Goal: Transaction & Acquisition: Purchase product/service

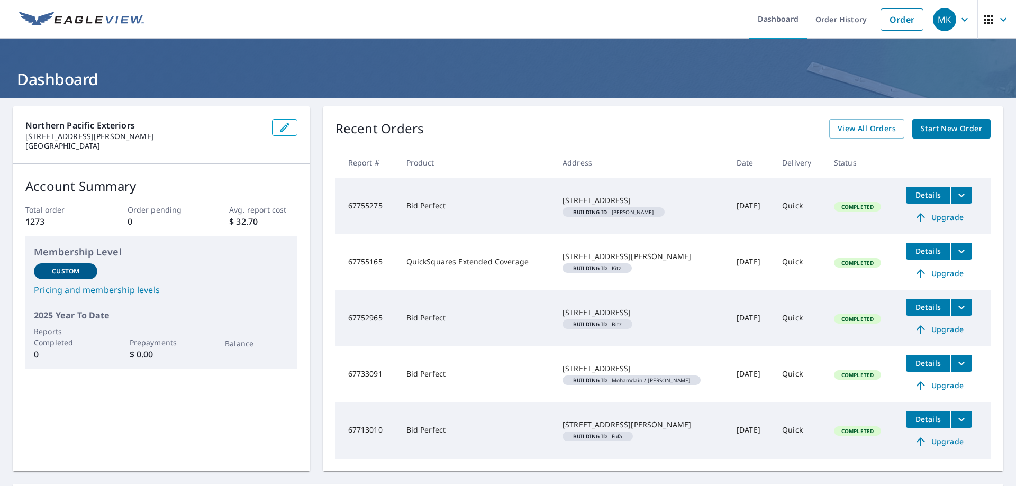
drag, startPoint x: 895, startPoint y: 132, endPoint x: 625, endPoint y: 111, distance: 270.2
click at [625, 111] on div "Recent Orders View All Orders Start New Order Report # Product Address Date Del…" at bounding box center [663, 288] width 680 height 365
click at [894, 17] on link "Order" at bounding box center [901, 19] width 43 height 22
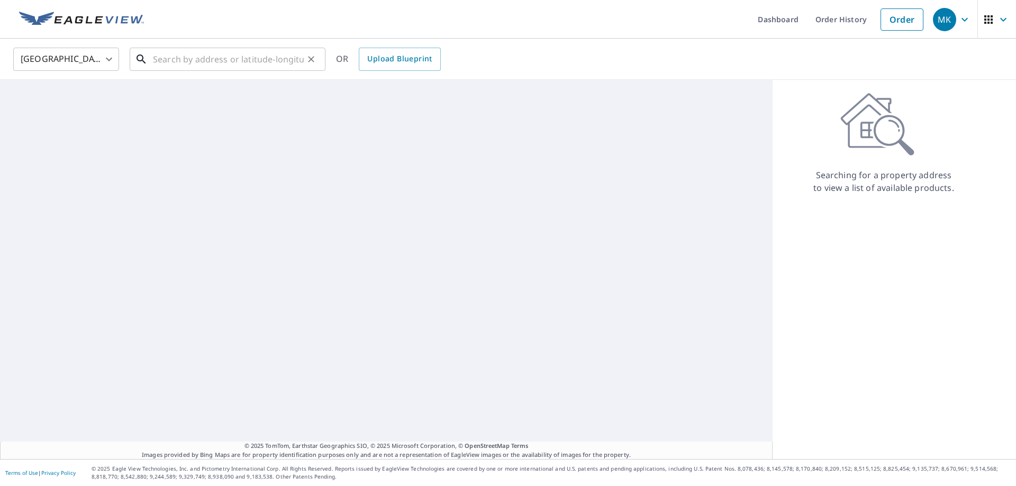
click at [244, 56] on input "text" at bounding box center [228, 59] width 151 height 30
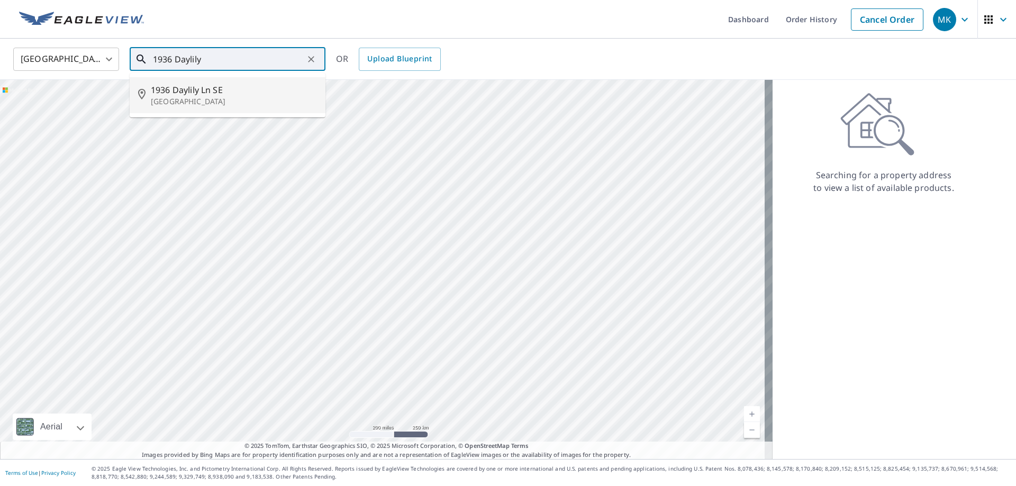
click at [271, 80] on li "1936 Daylily Ln SE [GEOGRAPHIC_DATA]" at bounding box center [228, 95] width 196 height 36
type input "1936 Daylily Ln SE [GEOGRAPHIC_DATA]"
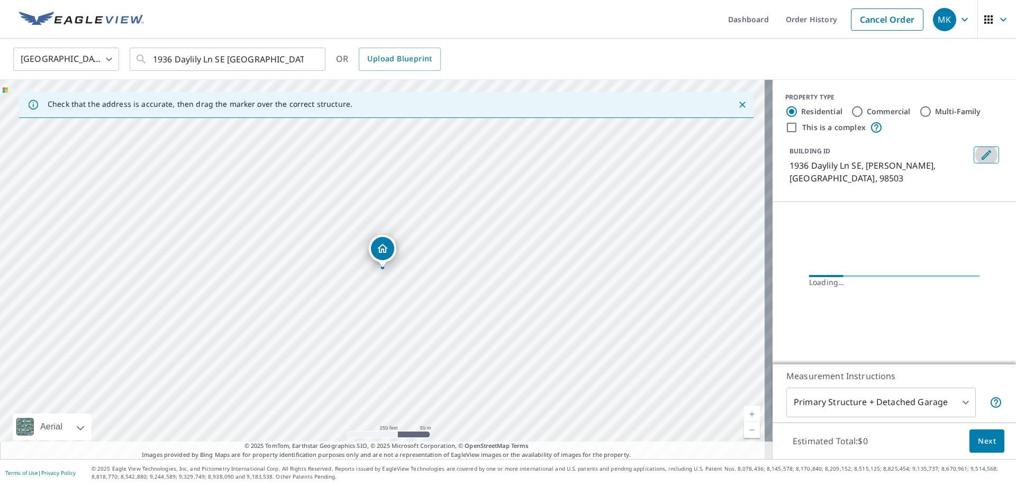
click at [980, 152] on icon "Edit building 1" at bounding box center [986, 155] width 13 height 13
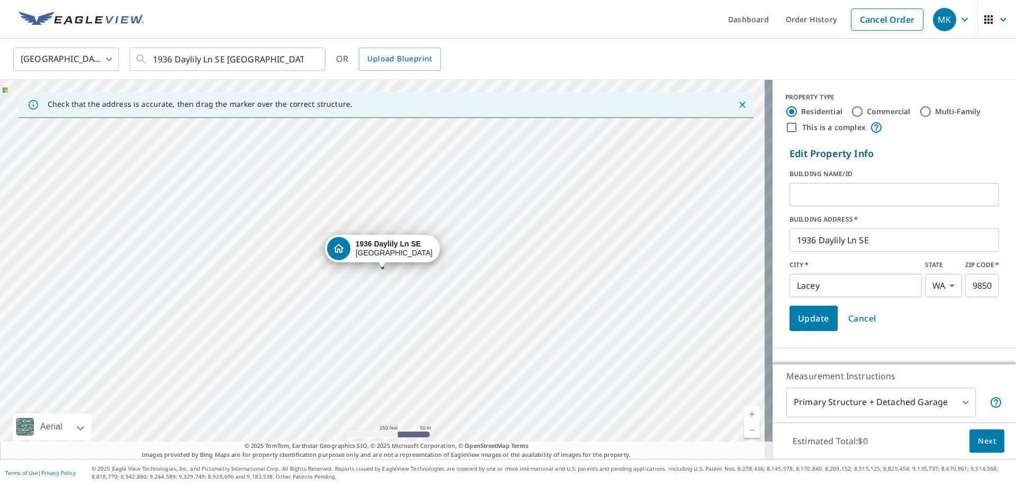
click at [835, 184] on input "text" at bounding box center [894, 195] width 210 height 30
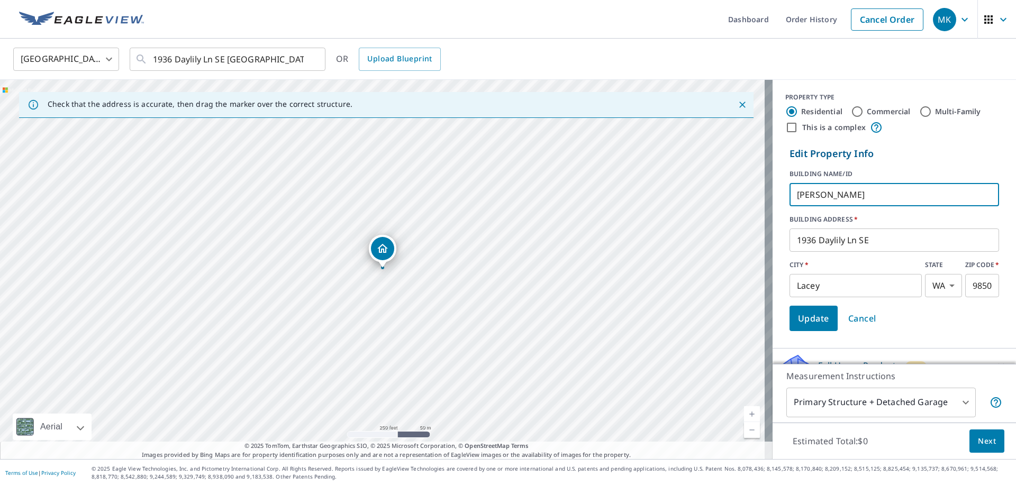
type input "[PERSON_NAME]"
click at [807, 312] on span "Update" at bounding box center [813, 318] width 31 height 15
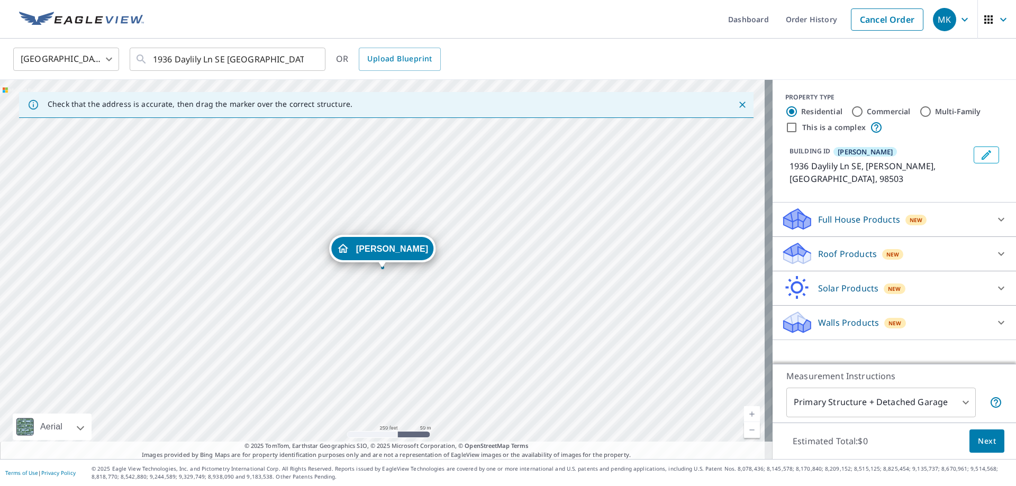
click at [845, 248] on p "Roof Products" at bounding box center [847, 254] width 59 height 13
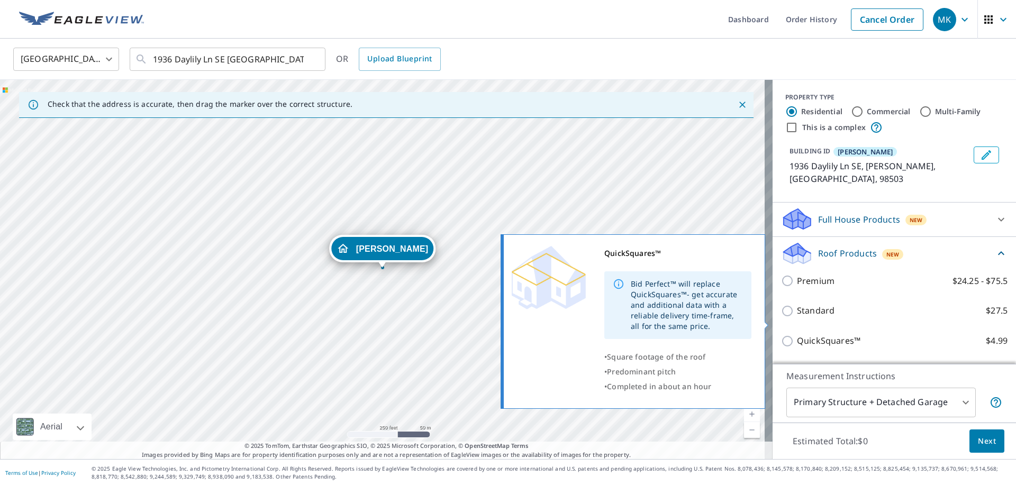
scroll to position [53, 0]
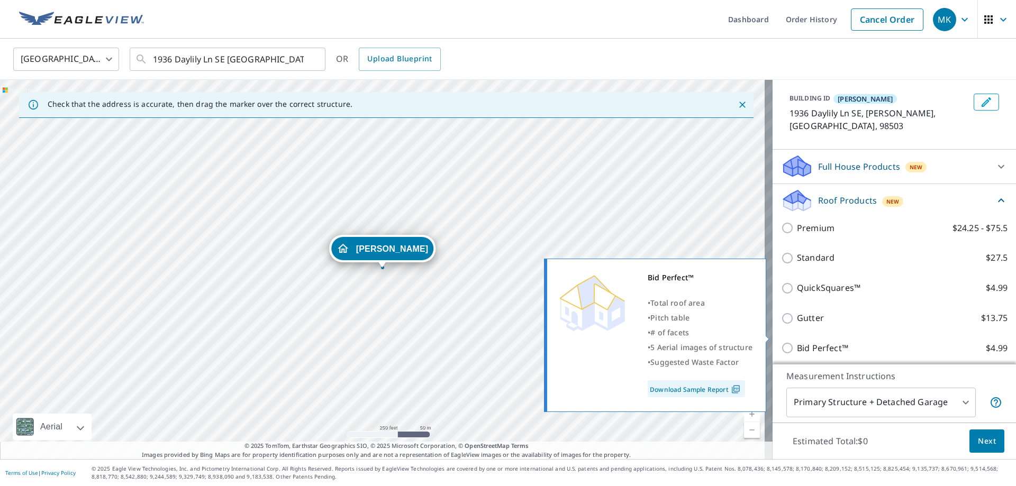
click at [824, 342] on p "Bid Perfect™" at bounding box center [822, 348] width 51 height 13
click at [797, 342] on input "Bid Perfect™ $4.99" at bounding box center [789, 348] width 16 height 13
checkbox input "true"
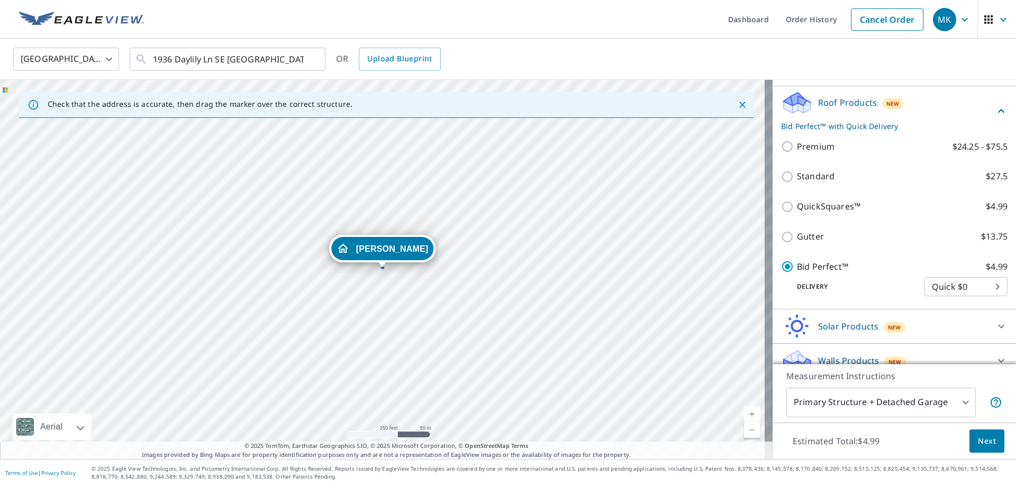
scroll to position [152, 0]
click at [978, 441] on span "Next" at bounding box center [987, 441] width 18 height 13
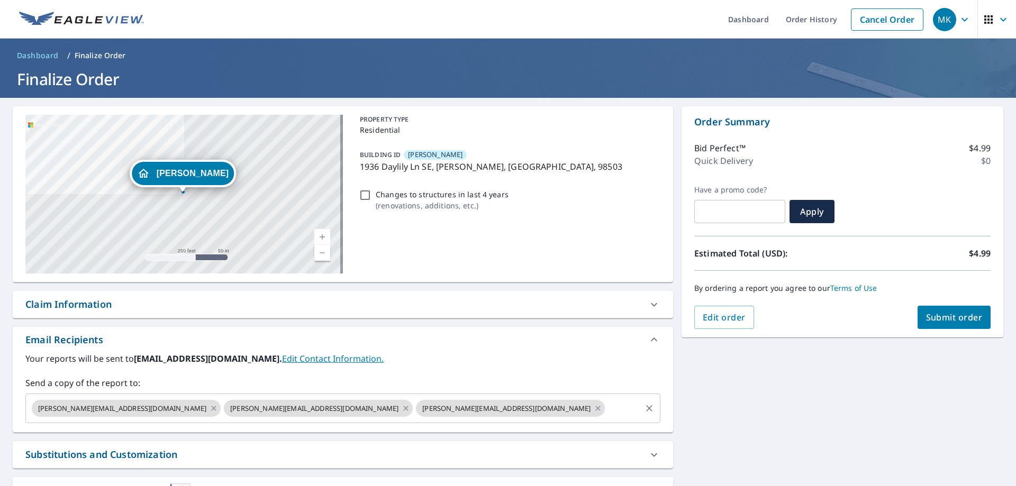
click at [402, 411] on icon at bounding box center [406, 409] width 8 height 12
checkbox input "true"
click at [414, 415] on input "text" at bounding box center [526, 408] width 225 height 20
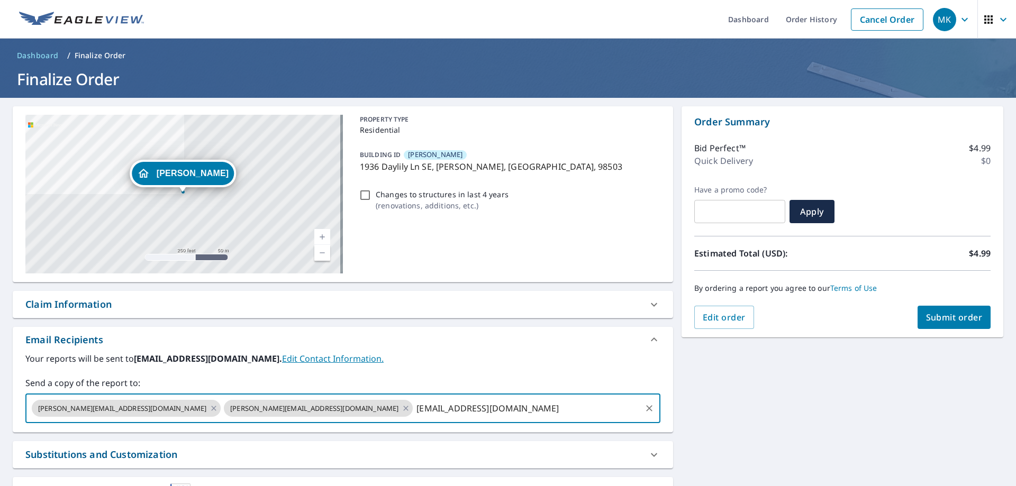
type input "[EMAIL_ADDRESS][DOMAIN_NAME]"
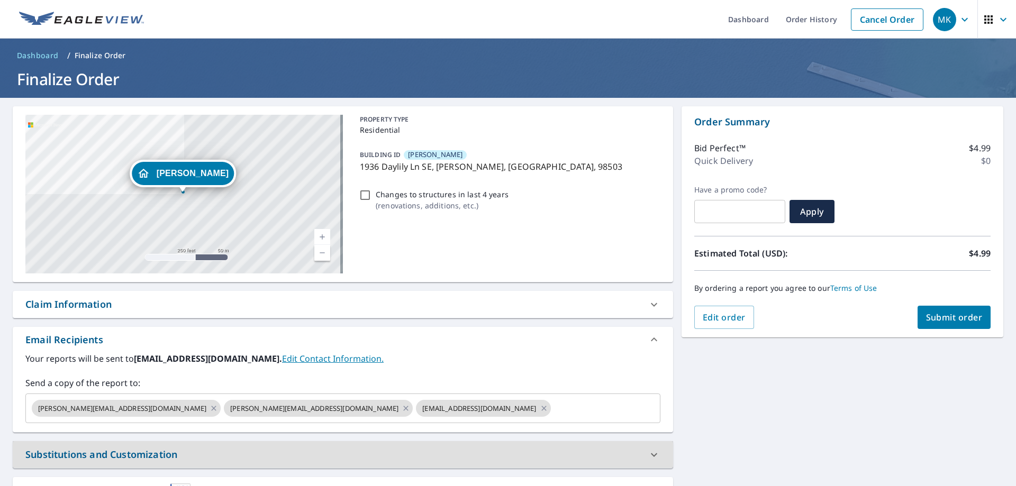
click at [954, 322] on span "Submit order" at bounding box center [954, 318] width 57 height 12
checkbox input "true"
